Goal: Task Accomplishment & Management: Complete application form

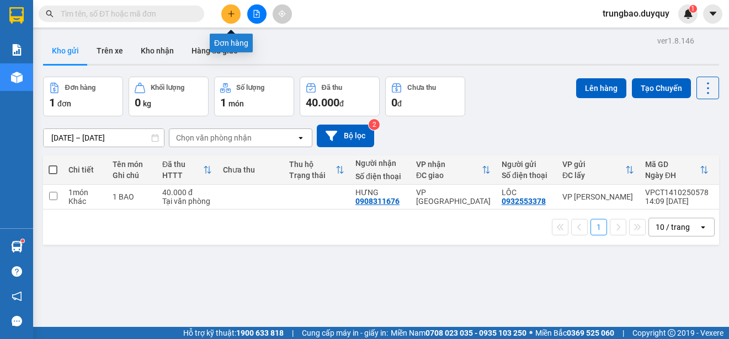
click at [227, 16] on icon "plus" at bounding box center [231, 14] width 8 height 8
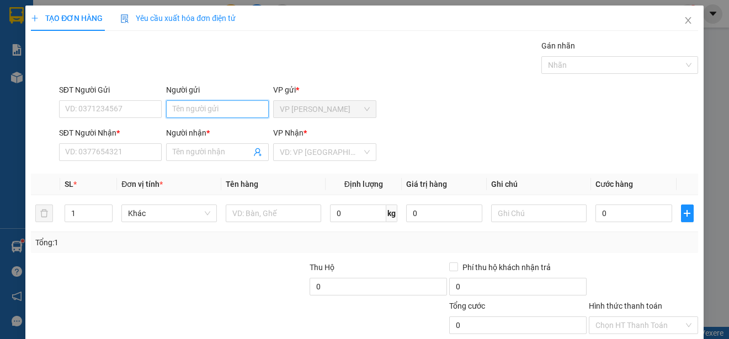
click at [225, 112] on input "Người gửi" at bounding box center [217, 109] width 103 height 18
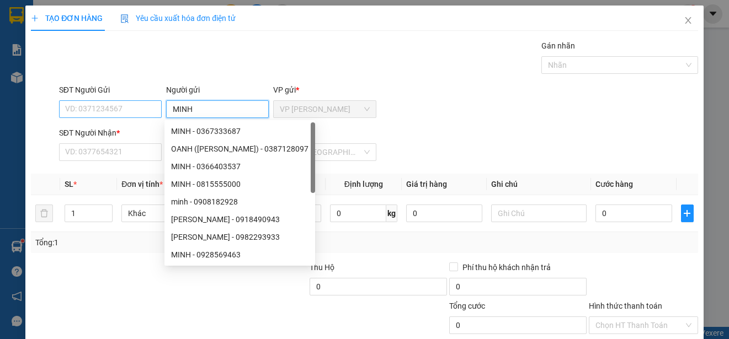
type input "MINH"
click at [122, 111] on input "SĐT Người Gửi" at bounding box center [110, 109] width 103 height 18
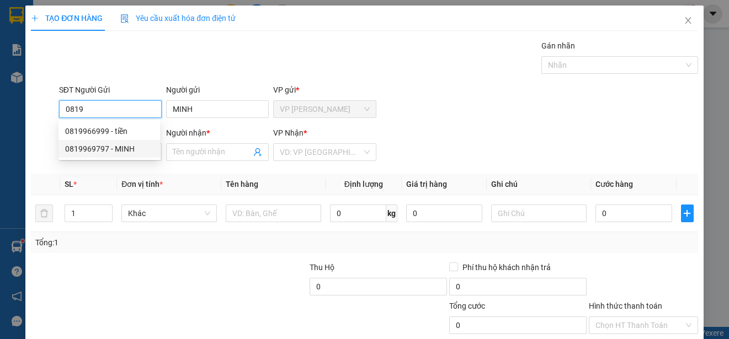
click at [124, 148] on div "0819969797 - MINH" at bounding box center [109, 149] width 88 height 12
type input "0819969797"
type input "0919273214"
type input "HIEN"
type input "15.000"
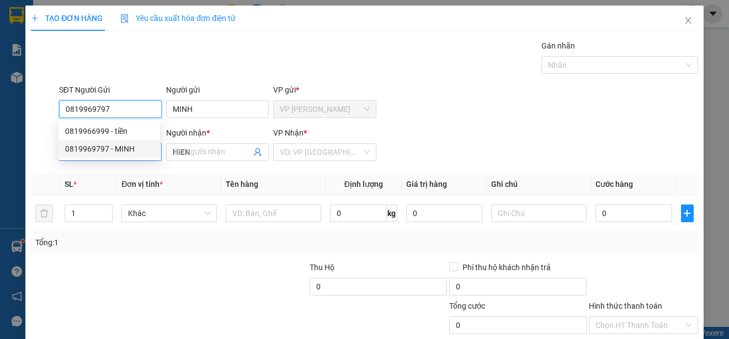
type input "15.000"
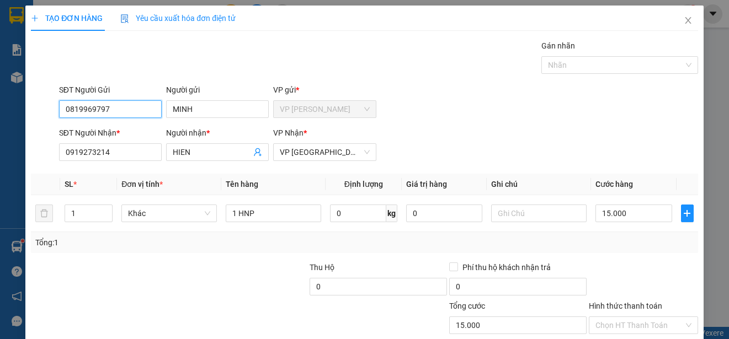
scroll to position [69, 0]
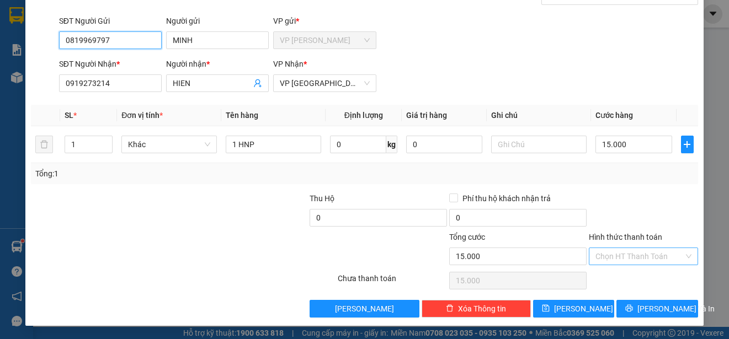
type input "0819969797"
click at [664, 259] on input "Hình thức thanh toán" at bounding box center [640, 256] width 88 height 17
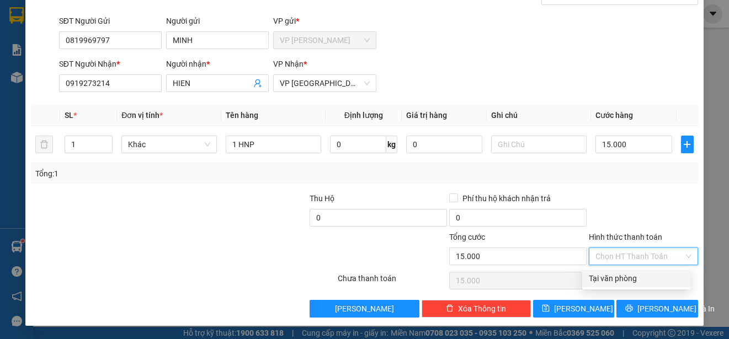
click at [660, 275] on div "Tại văn phòng" at bounding box center [636, 279] width 95 height 12
type input "0"
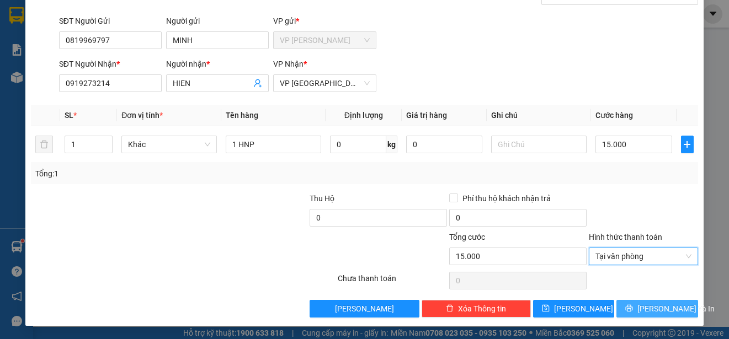
click at [657, 308] on span "[PERSON_NAME] và In" at bounding box center [676, 309] width 77 height 12
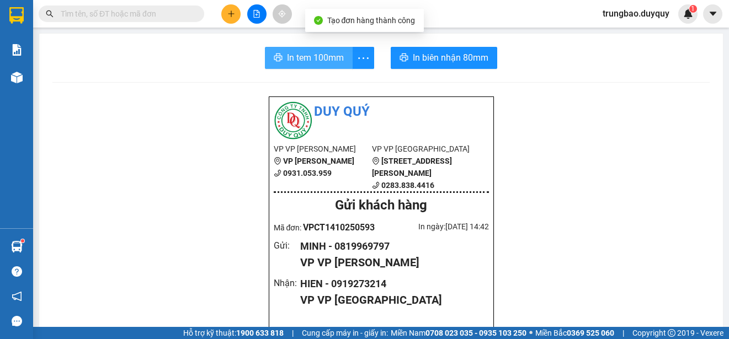
click at [309, 61] on span "In tem 100mm" at bounding box center [315, 58] width 57 height 14
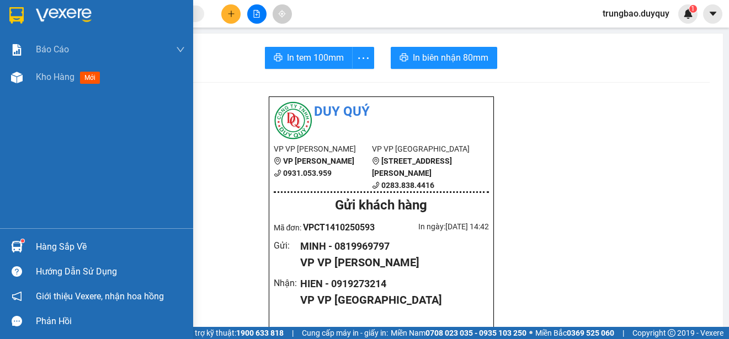
click at [15, 18] on img at bounding box center [16, 15] width 14 height 17
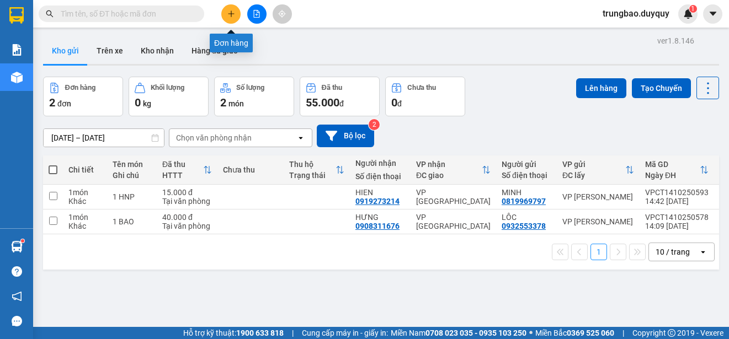
click at [236, 14] on button at bounding box center [230, 13] width 19 height 19
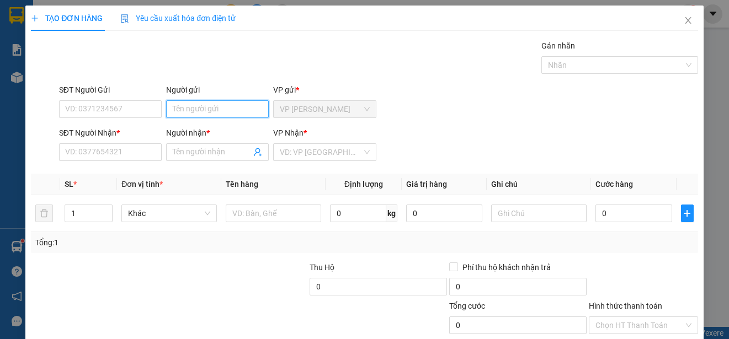
click at [213, 108] on input "Người gửi" at bounding box center [217, 109] width 103 height 18
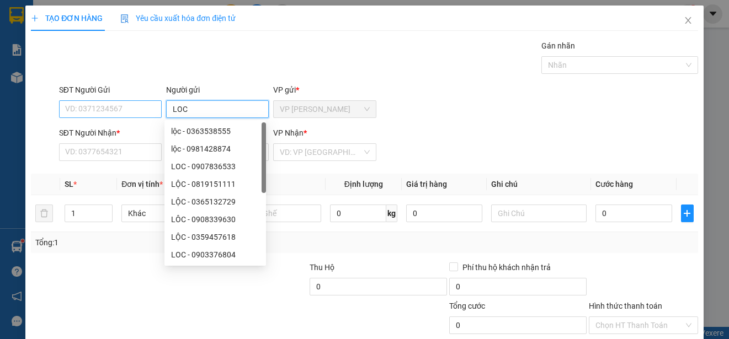
type input "LOC"
click at [114, 109] on input "SĐT Người Gửi" at bounding box center [110, 109] width 103 height 18
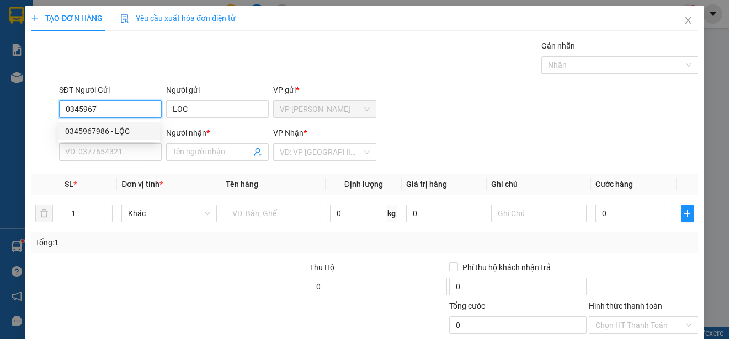
click at [119, 130] on div "0345967986 - LỘC" at bounding box center [109, 131] width 88 height 12
type input "0345967986"
type input "LỘC"
type input "0345967986"
type input "LỘC"
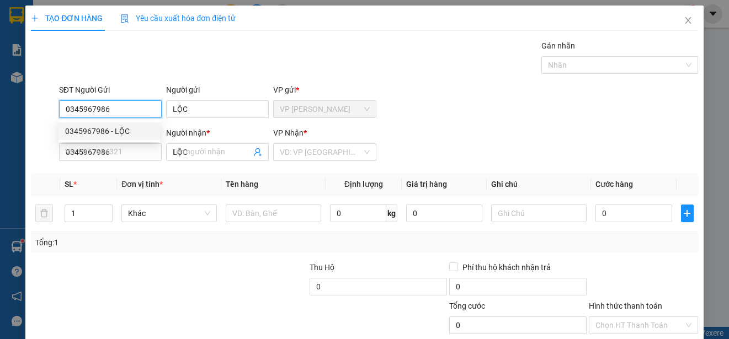
type input "20.000"
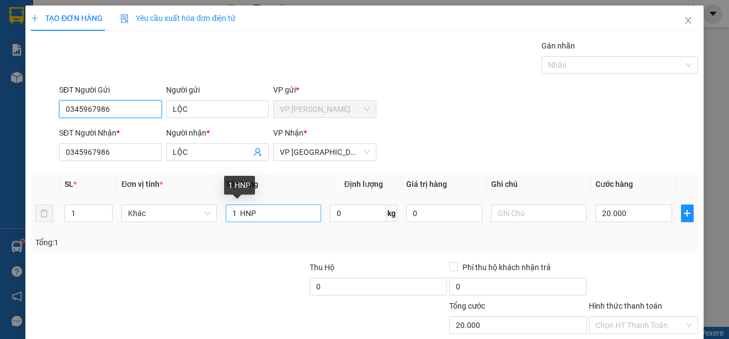
type input "0345967986"
click at [269, 216] on input "1 HNP" at bounding box center [273, 214] width 95 height 18
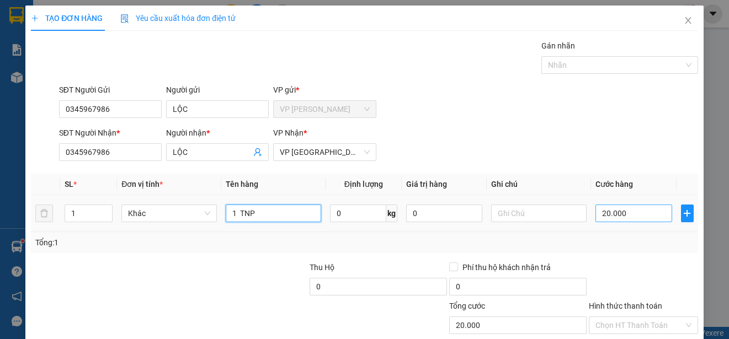
type input "1 TNP"
type input "0"
click at [597, 208] on input "0" at bounding box center [634, 214] width 77 height 18
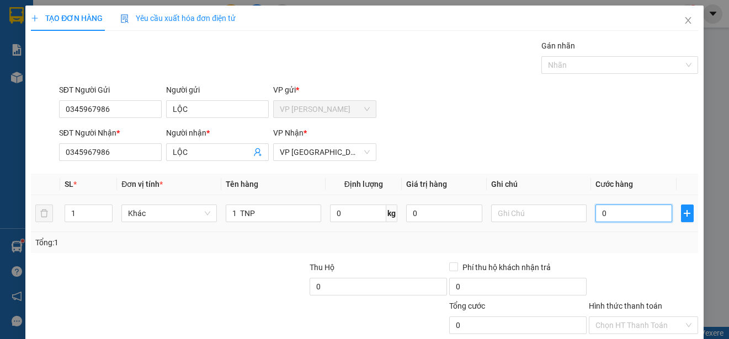
type input "20"
type input "250"
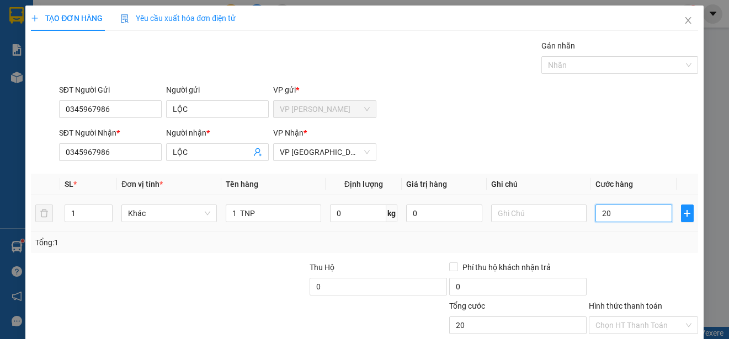
type input "250"
type input "2.500"
type input "25.000"
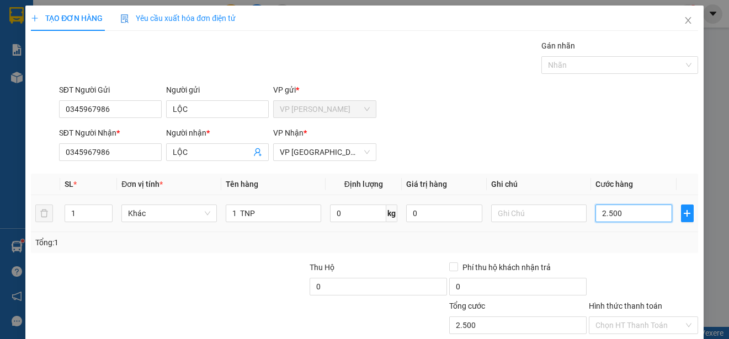
type input "25.000"
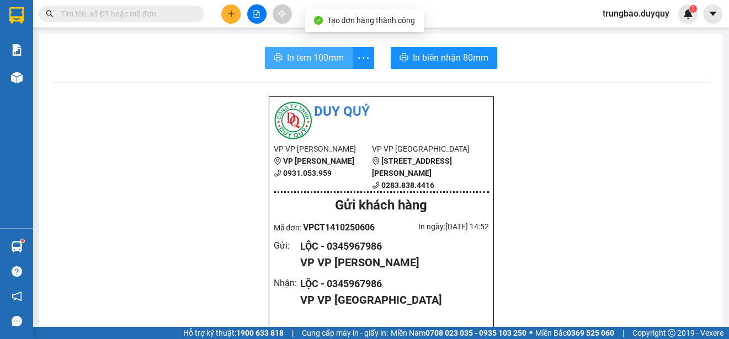
click at [327, 61] on span "In tem 100mm" at bounding box center [315, 58] width 57 height 14
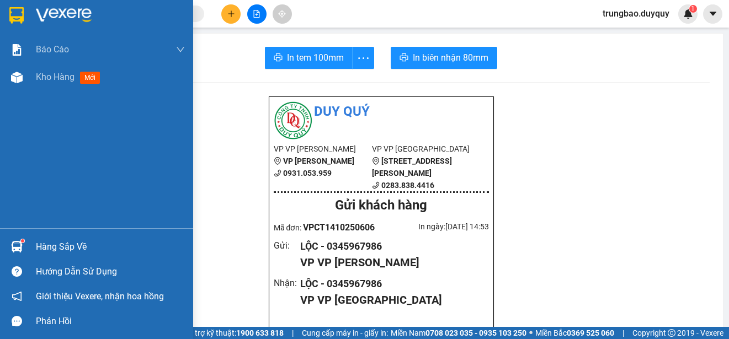
click at [13, 16] on img at bounding box center [16, 15] width 14 height 17
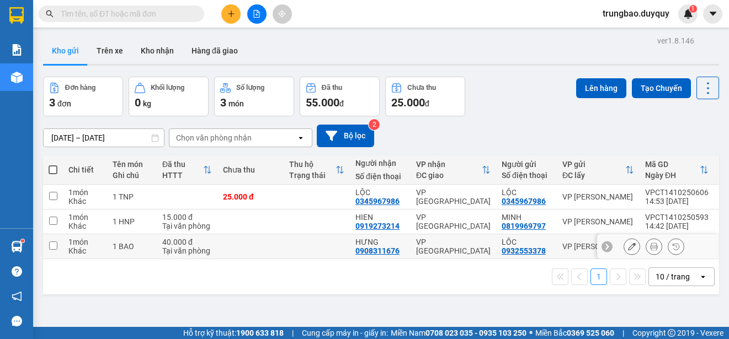
click at [50, 246] on input "checkbox" at bounding box center [53, 246] width 8 height 8
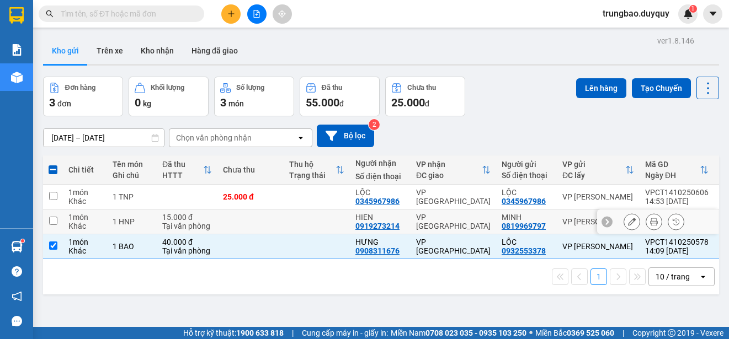
click at [55, 221] on input "checkbox" at bounding box center [53, 221] width 8 height 8
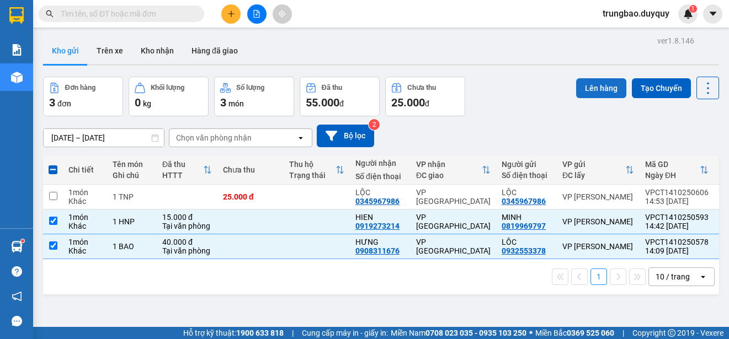
click at [607, 89] on button "Lên hàng" at bounding box center [601, 88] width 50 height 20
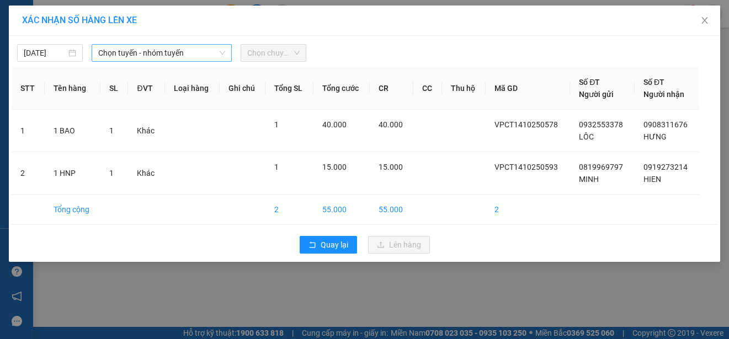
click at [195, 55] on span "Chọn tuyến - nhóm tuyến" at bounding box center [161, 53] width 127 height 17
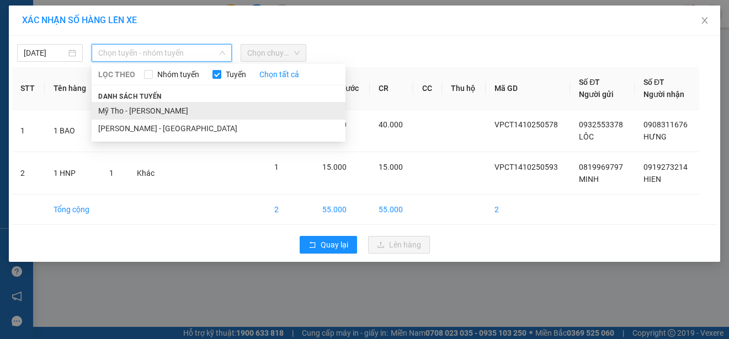
click at [193, 108] on li "Mỹ Tho - [PERSON_NAME]" at bounding box center [219, 111] width 254 height 18
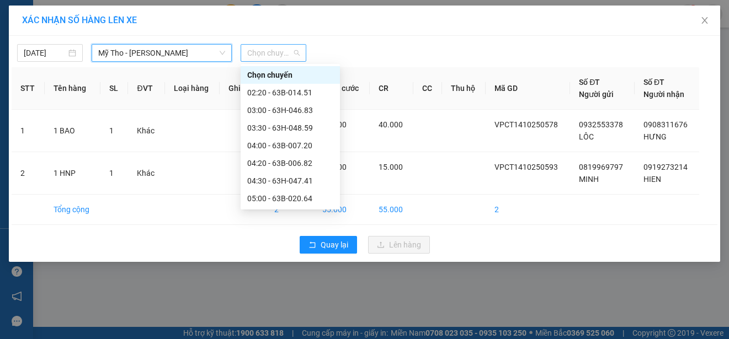
click at [277, 55] on span "Chọn chuyến" at bounding box center [273, 53] width 52 height 17
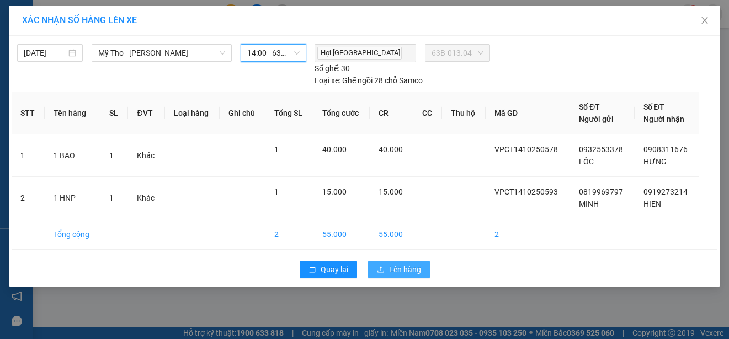
click at [399, 270] on span "Lên hàng" at bounding box center [405, 270] width 32 height 12
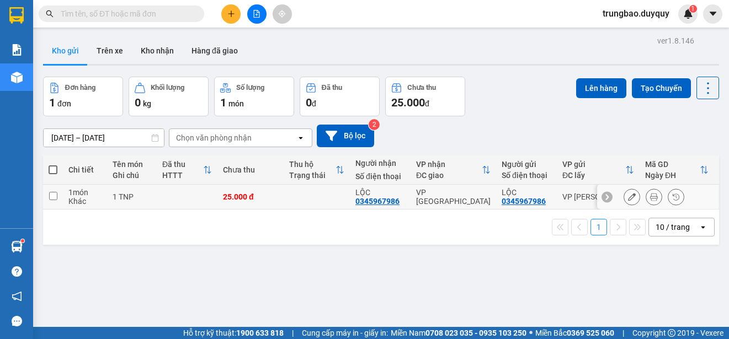
click at [53, 193] on input "checkbox" at bounding box center [53, 196] width 8 height 8
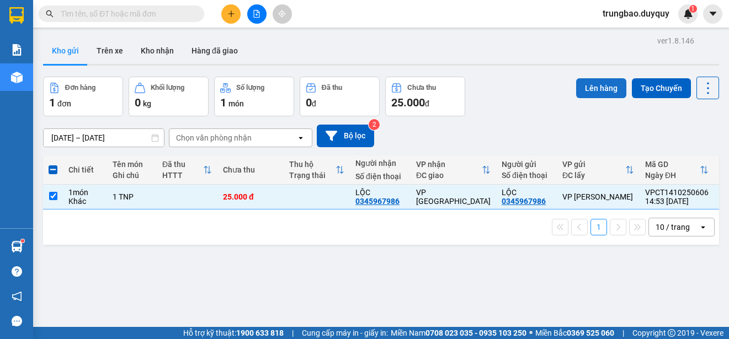
click at [597, 91] on button "Lên hàng" at bounding box center [601, 88] width 50 height 20
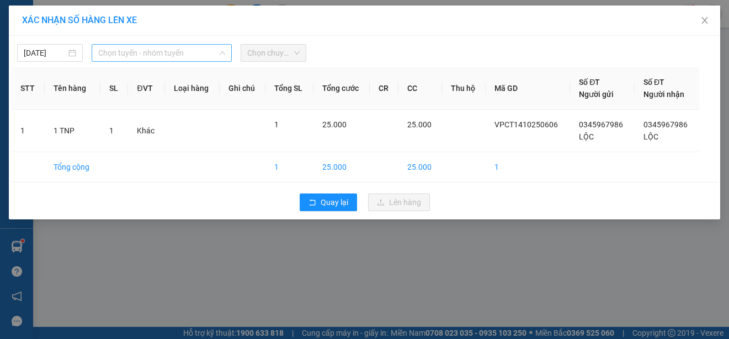
click at [185, 52] on span "Chọn tuyến - nhóm tuyến" at bounding box center [161, 53] width 127 height 17
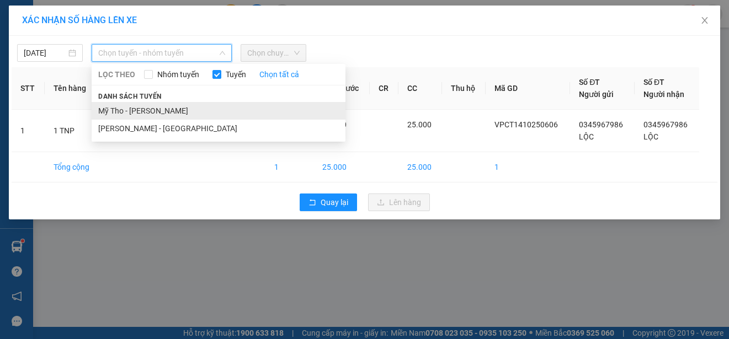
click at [182, 109] on li "Mỹ Tho - [PERSON_NAME]" at bounding box center [219, 111] width 254 height 18
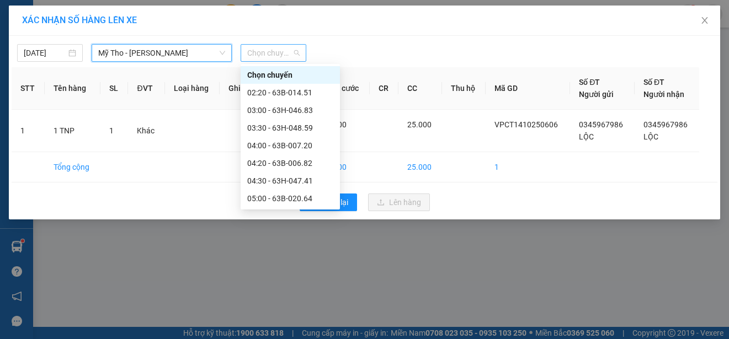
click at [287, 56] on span "Chọn chuyến" at bounding box center [273, 53] width 52 height 17
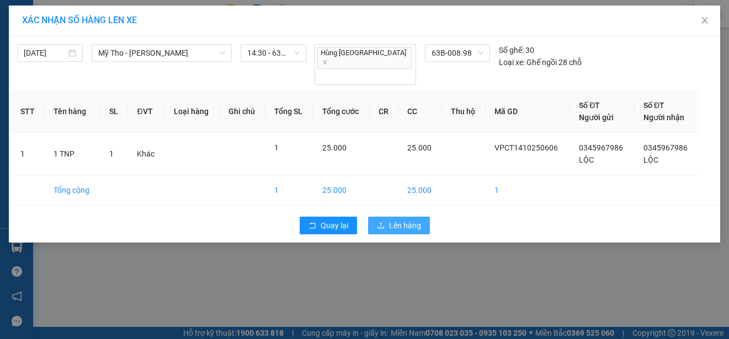
click at [399, 220] on span "Lên hàng" at bounding box center [405, 226] width 32 height 12
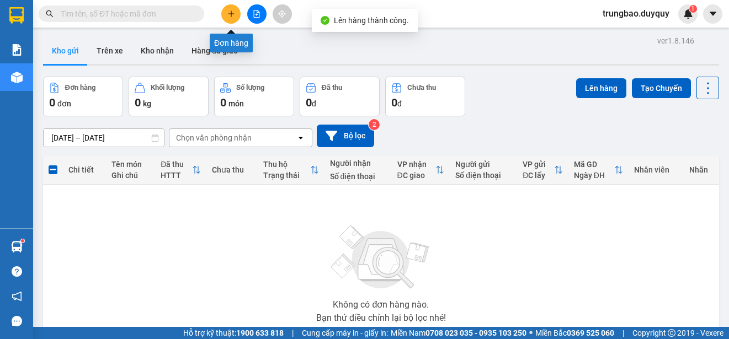
click at [234, 16] on icon "plus" at bounding box center [231, 14] width 8 height 8
